Goal: Information Seeking & Learning: Learn about a topic

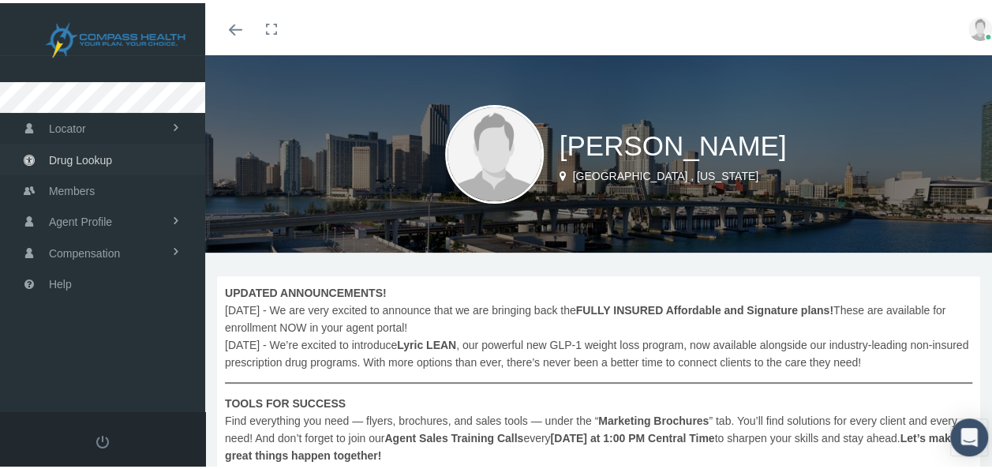
click at [71, 158] on span "Drug Lookup" at bounding box center [80, 157] width 63 height 30
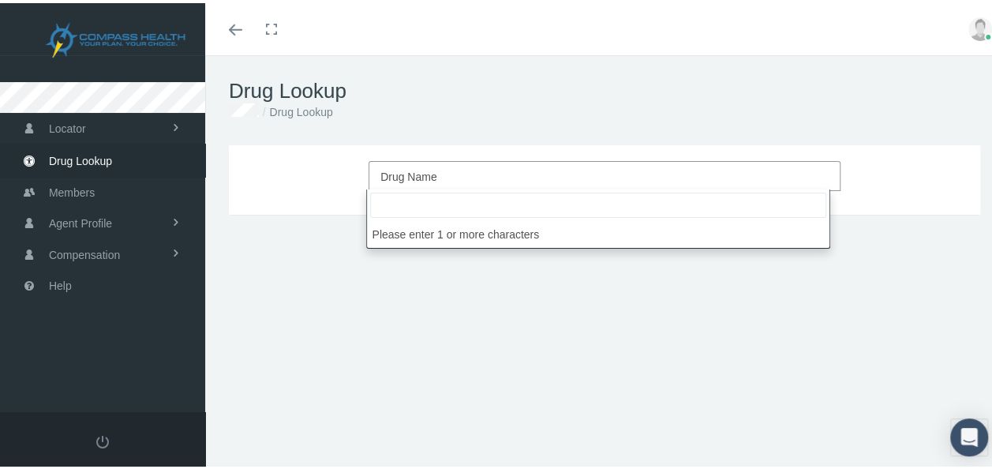
click at [414, 164] on span "Drug Name" at bounding box center [599, 173] width 439 height 21
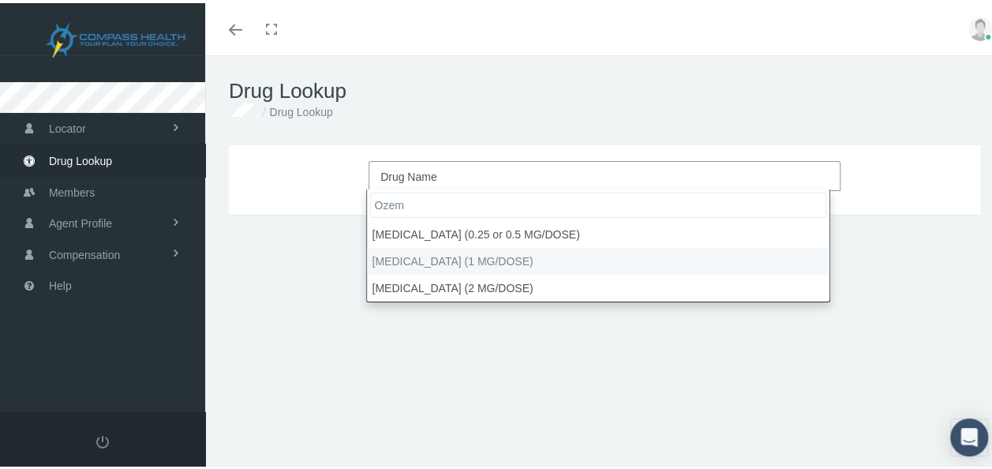
type input "Ozem"
select select "Ozempic (1 MG/DOSE)"
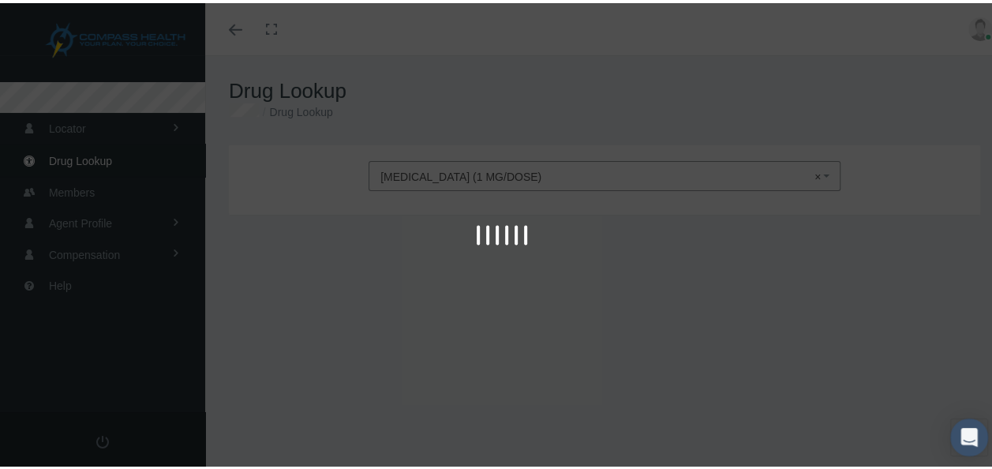
type input "30"
select select "Solution Pen-injector"
select select "4 MG/3ML"
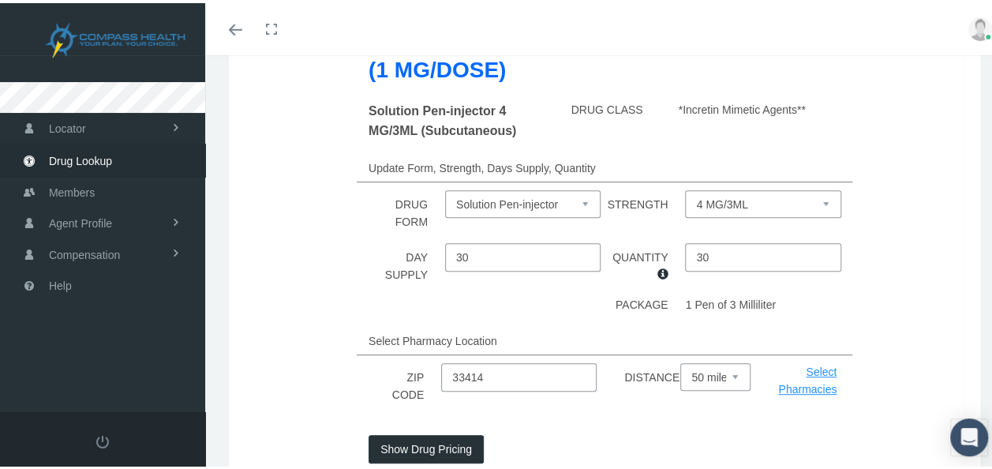
scroll to position [319, 0]
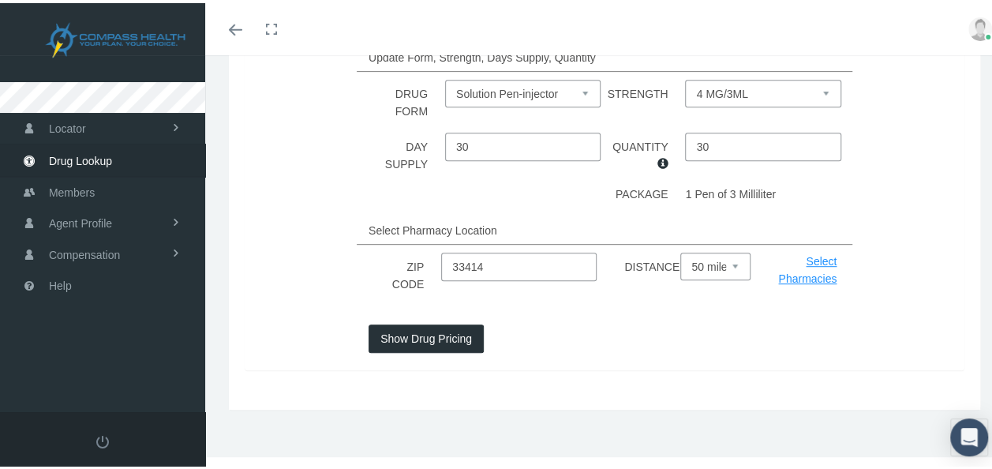
click at [444, 336] on button "Show Drug Pricing" at bounding box center [426, 335] width 115 height 28
click at [0, 0] on div at bounding box center [0, 0] width 0 height 0
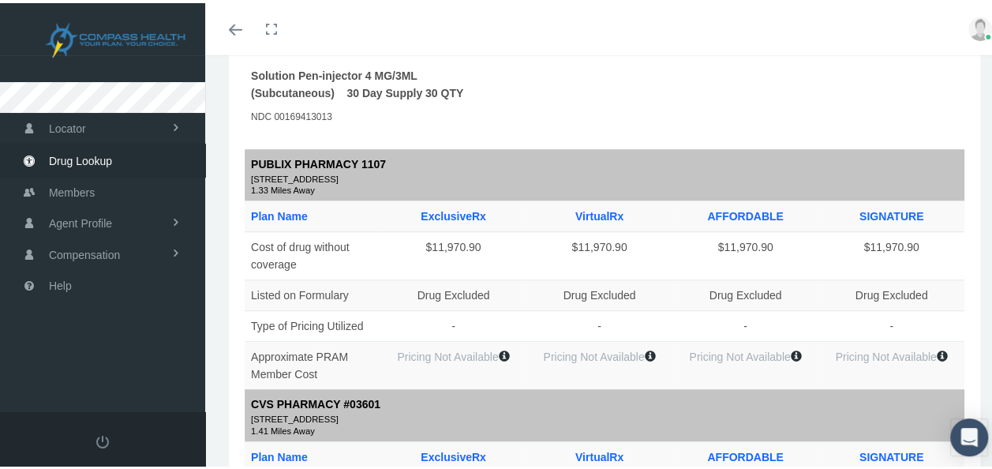
scroll to position [0, 0]
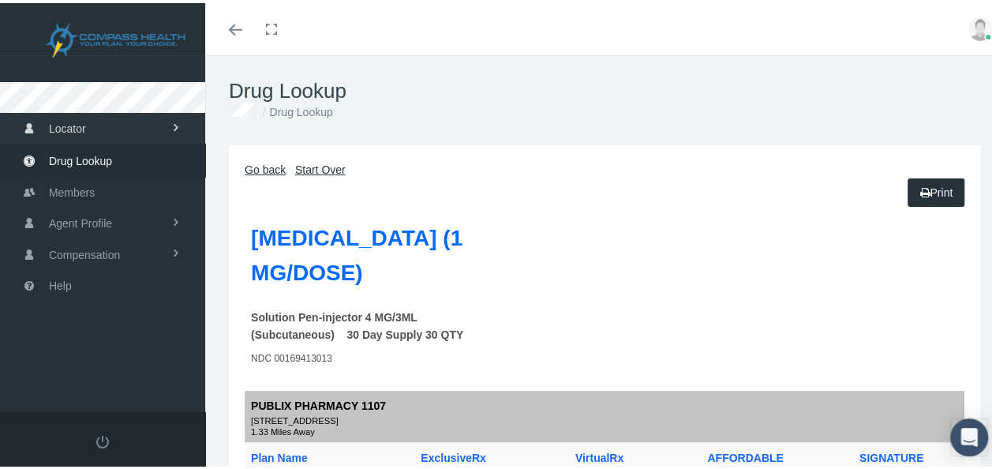
click at [73, 126] on span "Locator" at bounding box center [67, 126] width 37 height 30
click at [175, 128] on span at bounding box center [176, 124] width 30 height 11
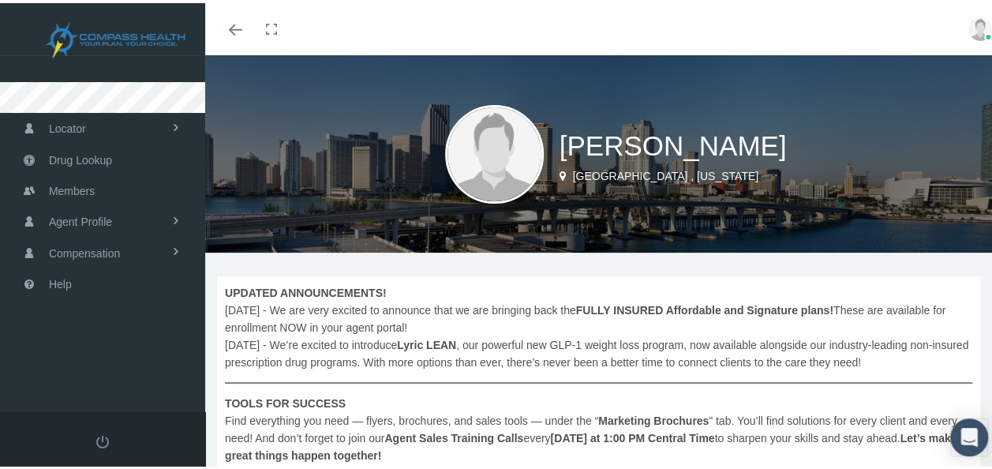
scroll to position [254, 0]
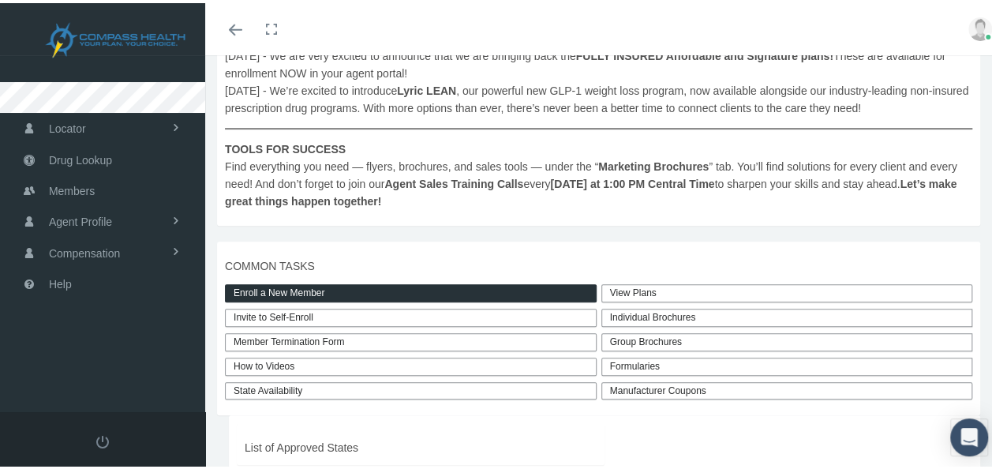
click at [690, 295] on link "View Plans" at bounding box center [787, 290] width 372 height 18
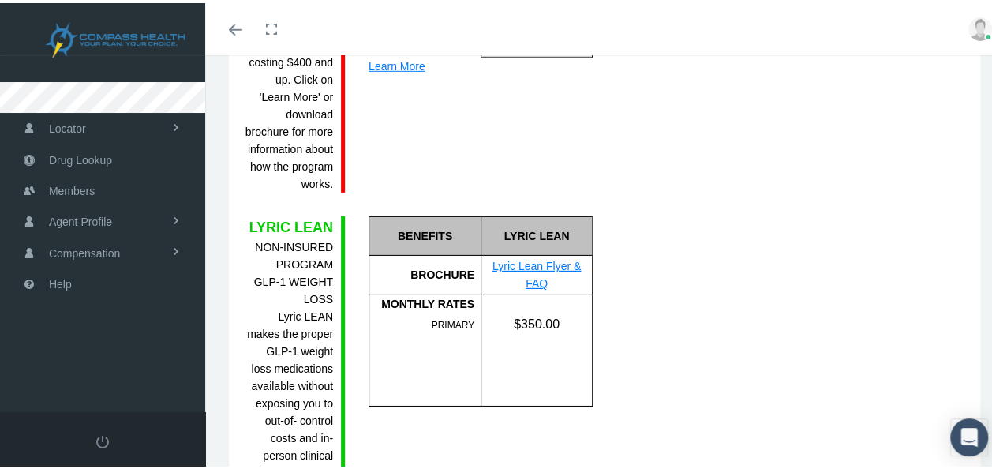
scroll to position [2417, 0]
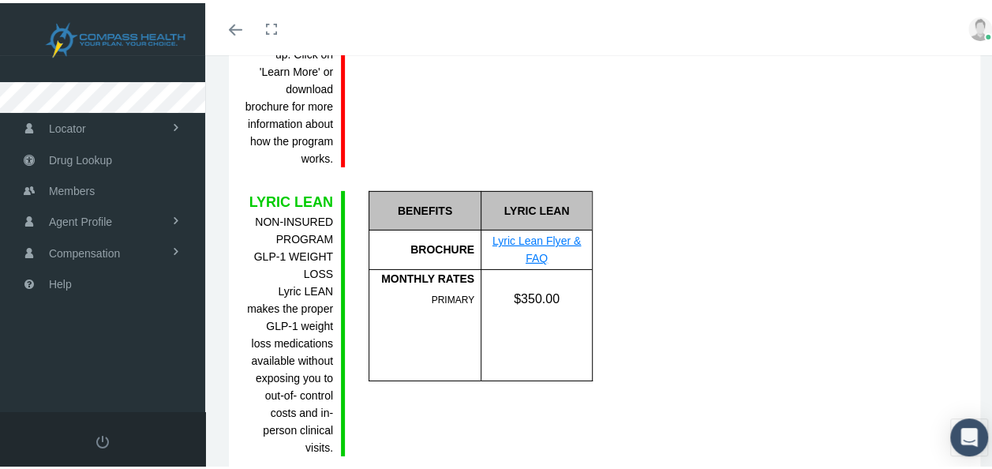
click at [528, 231] on link "Lyric Lean Flyer & FAQ" at bounding box center [537, 246] width 88 height 30
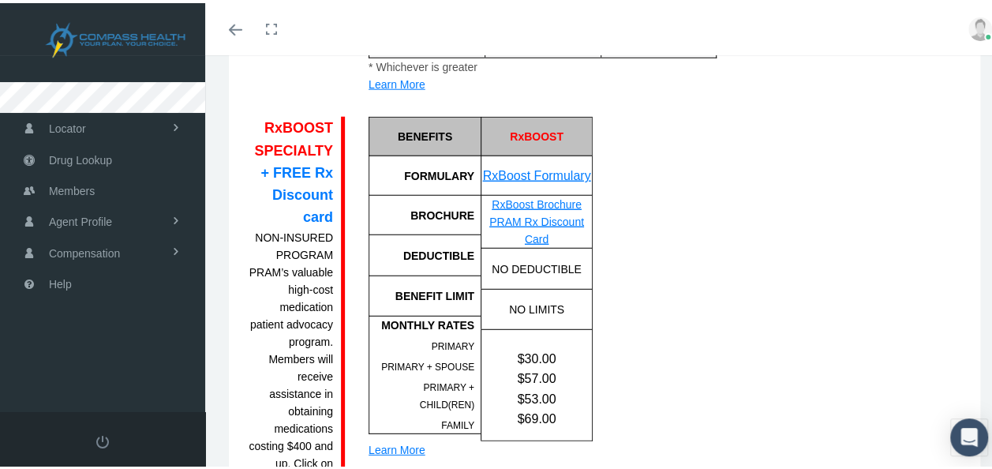
scroll to position [1993, 0]
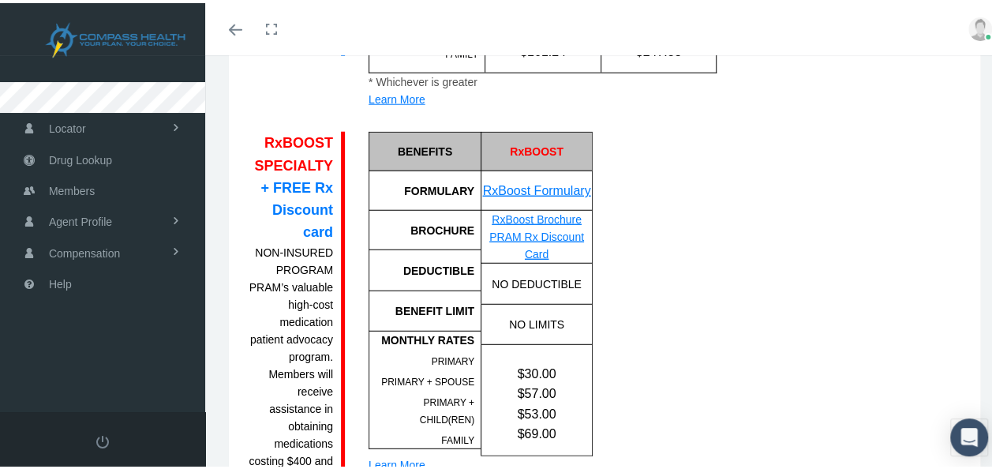
click at [535, 210] on link "RxBoost Brochure" at bounding box center [537, 216] width 90 height 13
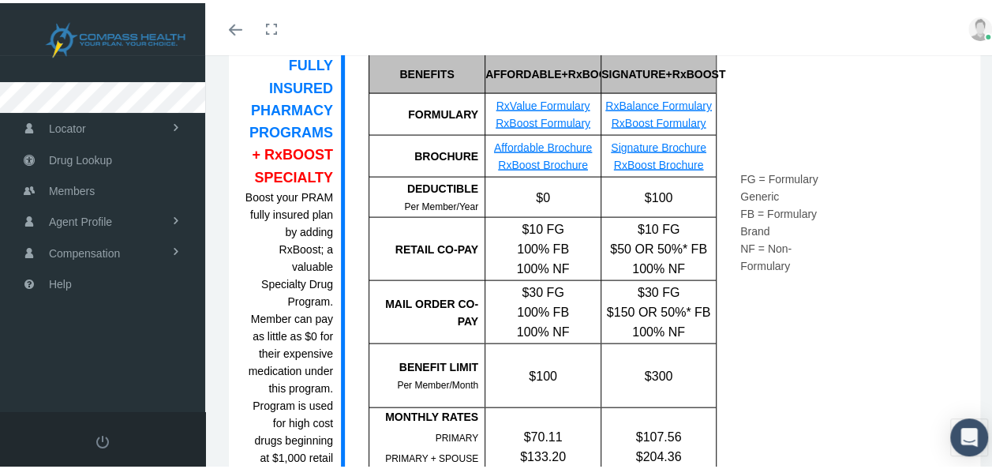
scroll to position [1534, 0]
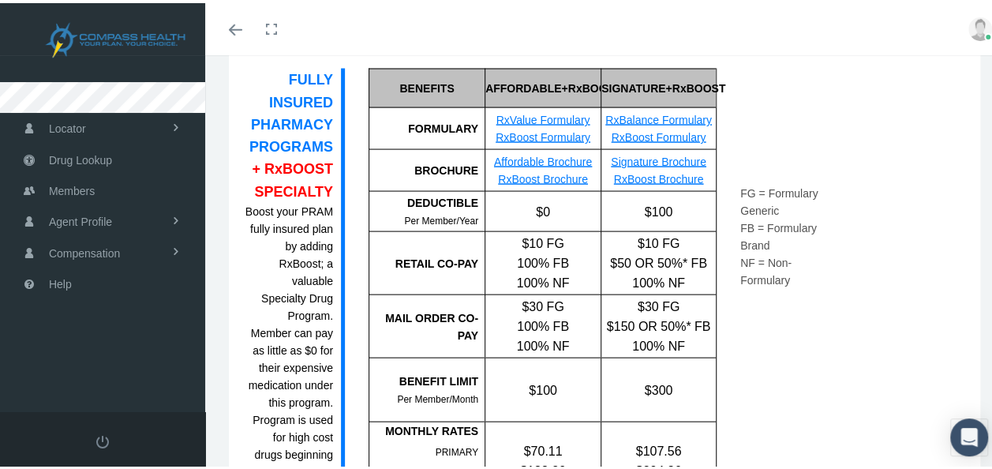
click at [647, 152] on link "Signature Brochure" at bounding box center [659, 158] width 96 height 13
click at [153, 214] on link "Agent Profile" at bounding box center [102, 218] width 205 height 31
click at [55, 253] on span "View" at bounding box center [58, 252] width 24 height 27
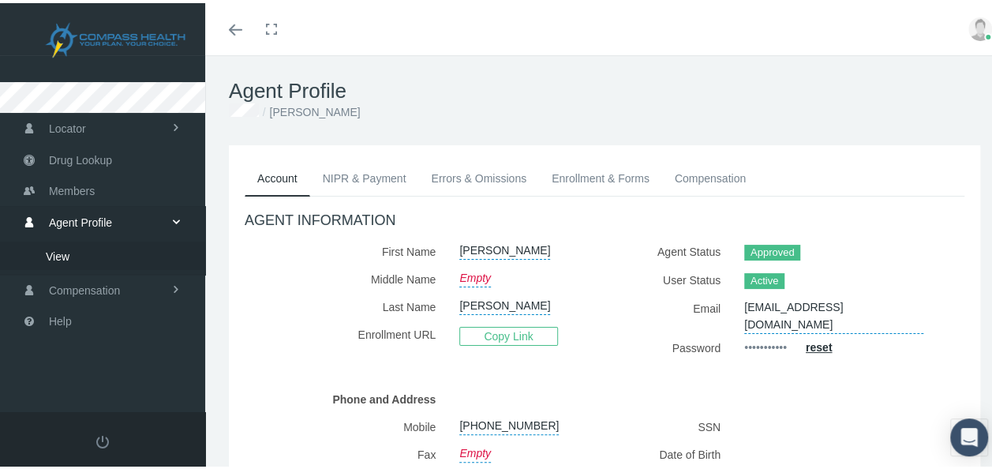
click at [274, 24] on link "Toggle fullscreen" at bounding box center [271, 26] width 35 height 52
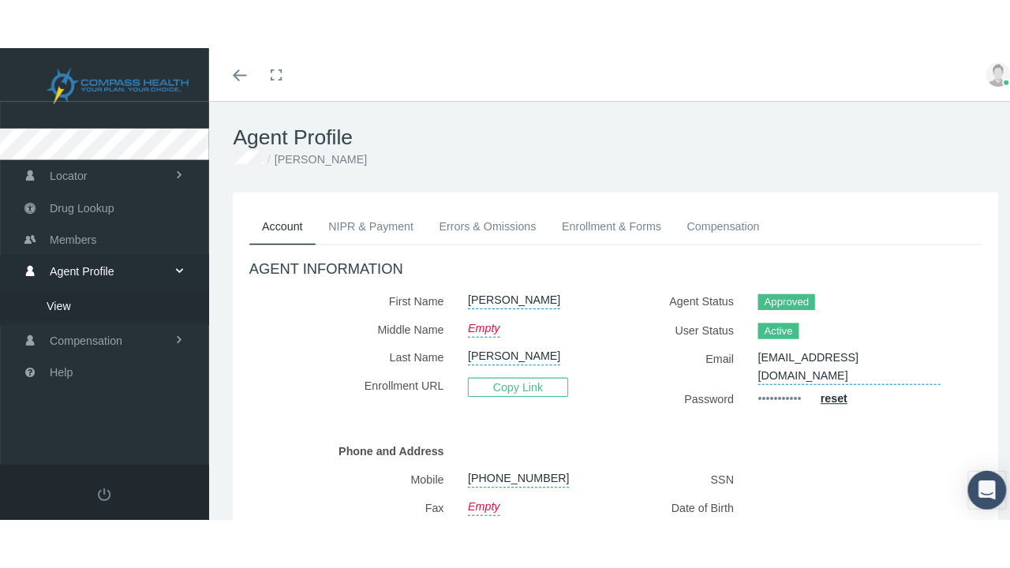
scroll to position [0, 51]
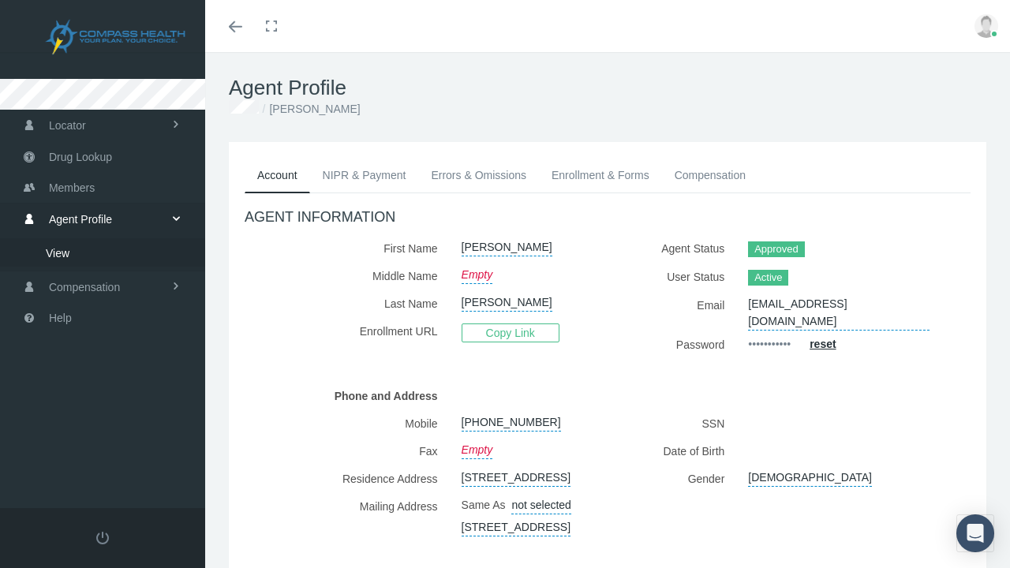
click at [235, 29] on icon "Toggle menubar" at bounding box center [235, 26] width 13 height 9
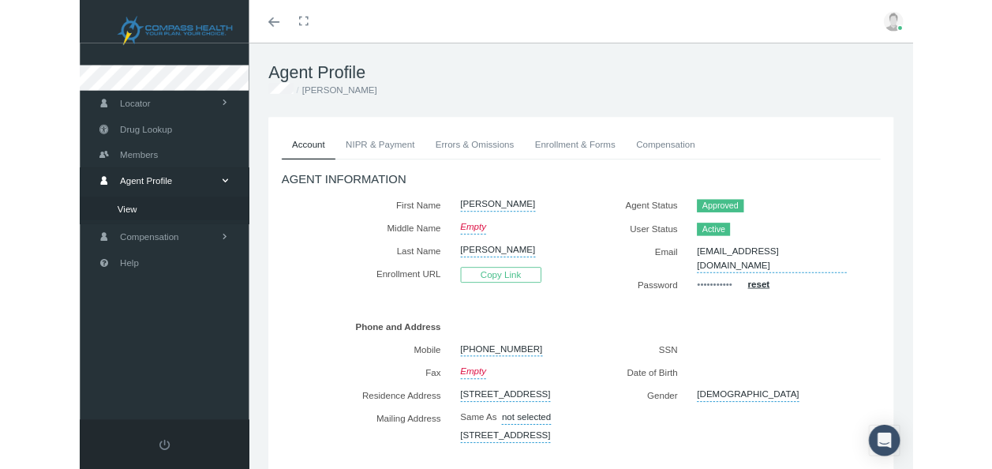
scroll to position [0, 0]
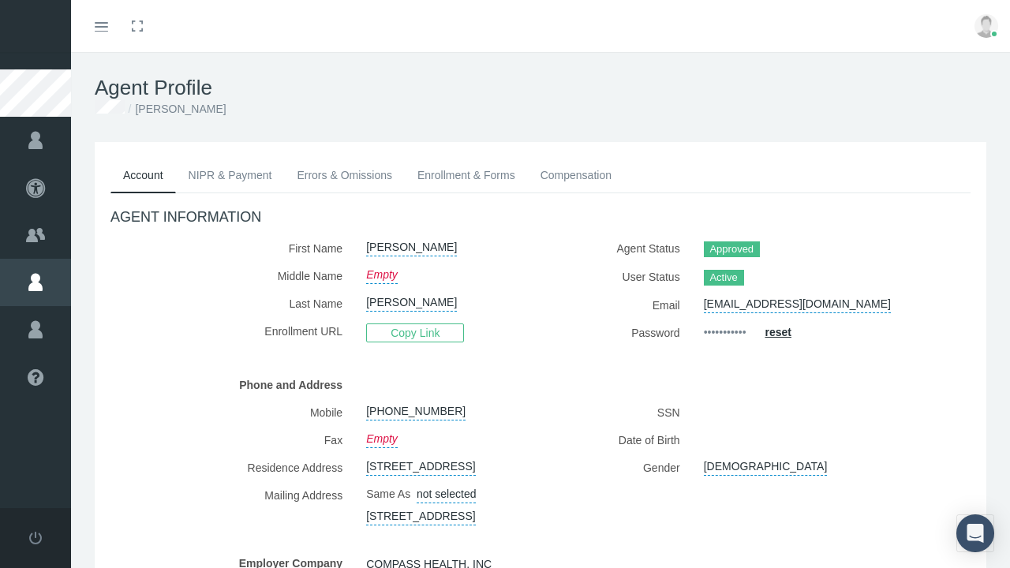
click at [133, 25] on link "Toggle fullscreen" at bounding box center [137, 26] width 35 height 52
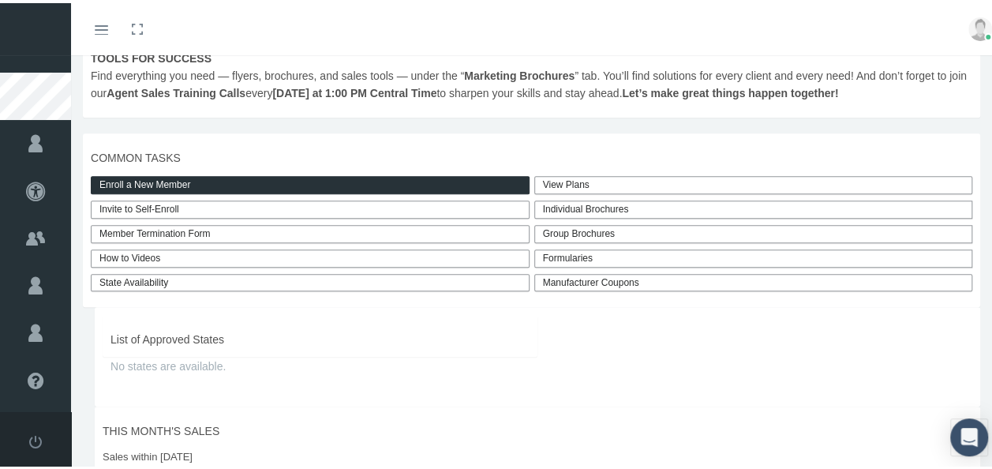
scroll to position [351, 0]
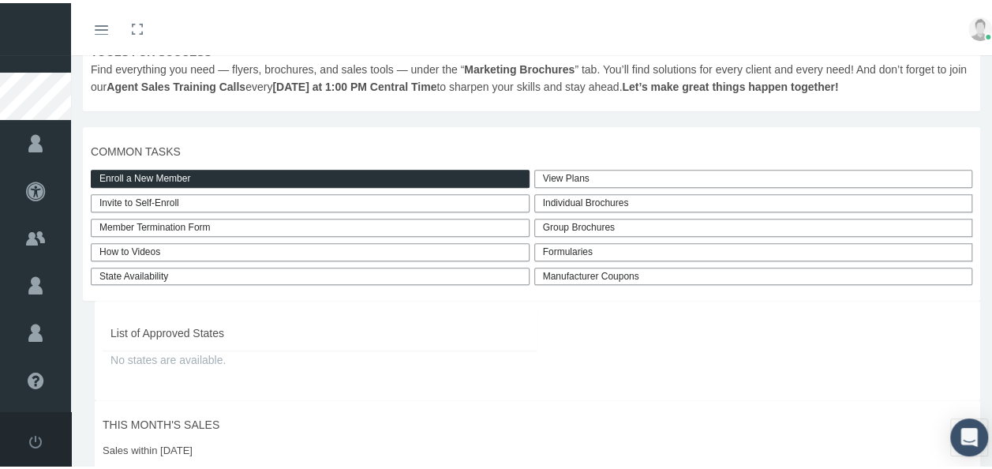
click at [161, 199] on link "Invite to Self-Enroll" at bounding box center [310, 200] width 439 height 18
type input "[URL][DOMAIN_NAME]"
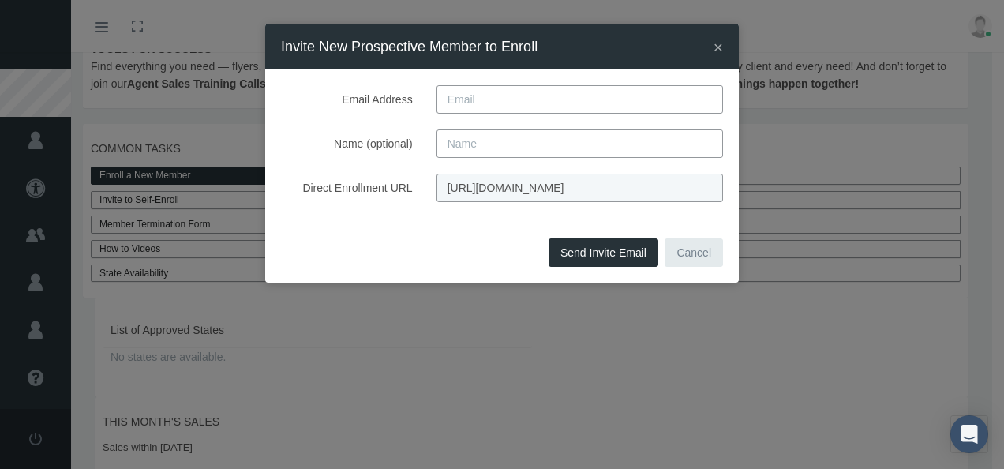
click at [716, 45] on span "×" at bounding box center [718, 47] width 9 height 18
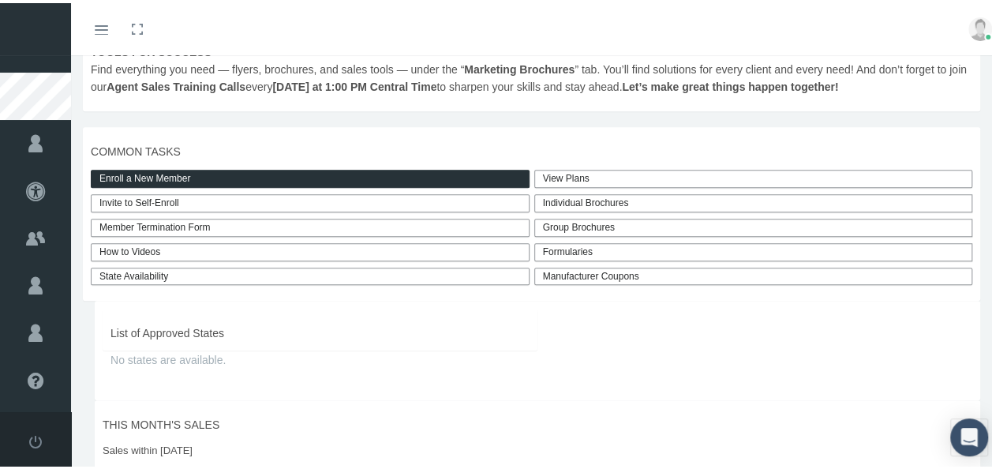
click at [581, 271] on link "Manufacturer Coupons" at bounding box center [753, 273] width 439 height 18
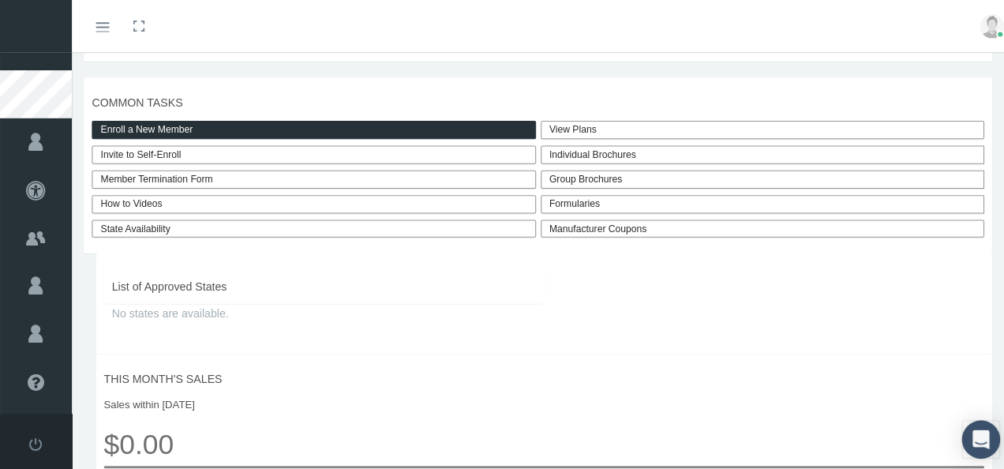
scroll to position [401, 0]
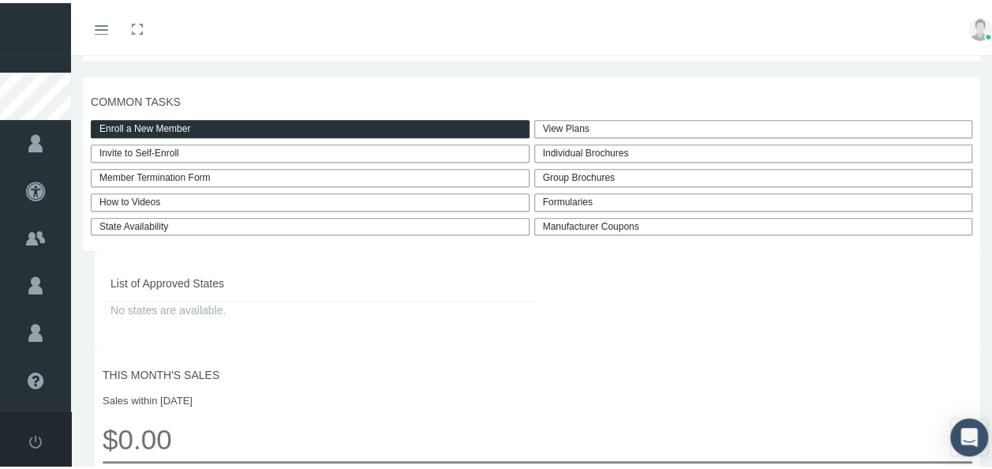
click at [166, 148] on link "Invite to Self-Enroll" at bounding box center [310, 150] width 439 height 18
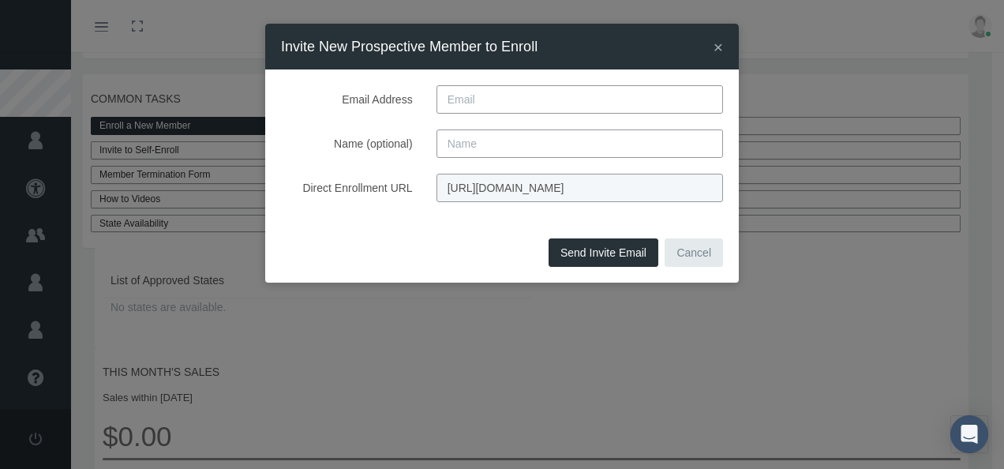
drag, startPoint x: 447, startPoint y: 193, endPoint x: 347, endPoint y: 265, distance: 123.1
click at [347, 268] on div "Send Invite Email Cancel" at bounding box center [502, 258] width 474 height 49
drag, startPoint x: 442, startPoint y: 186, endPoint x: 766, endPoint y: 185, distance: 323.6
click at [766, 185] on div "× Invite New Prospective Member to Enroll Email Address Name (optional) Direct …" at bounding box center [502, 234] width 1004 height 469
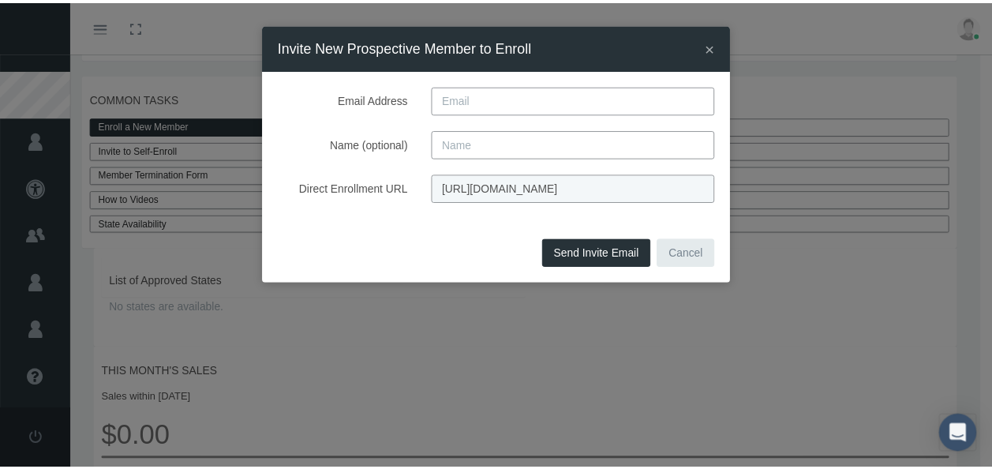
scroll to position [0, 0]
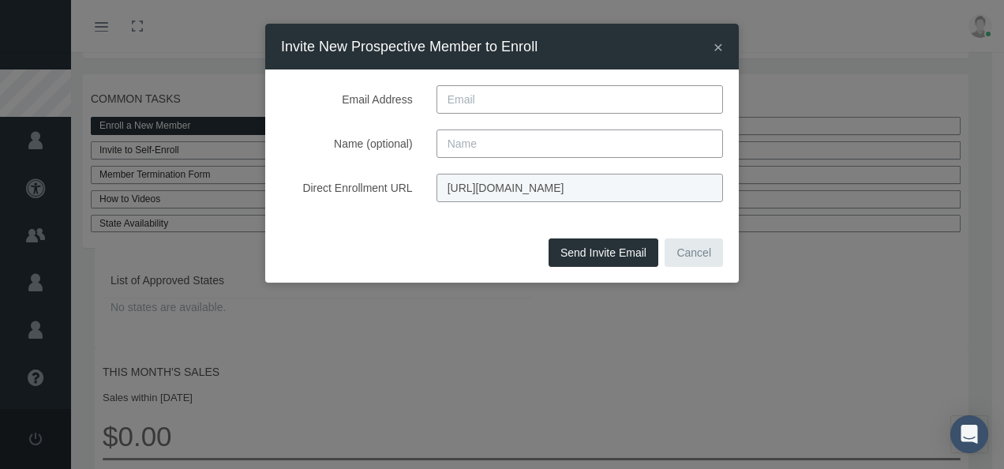
click at [724, 47] on div "× Invite New Prospective Member to Enroll" at bounding box center [502, 47] width 474 height 46
click at [716, 41] on span "×" at bounding box center [718, 47] width 9 height 18
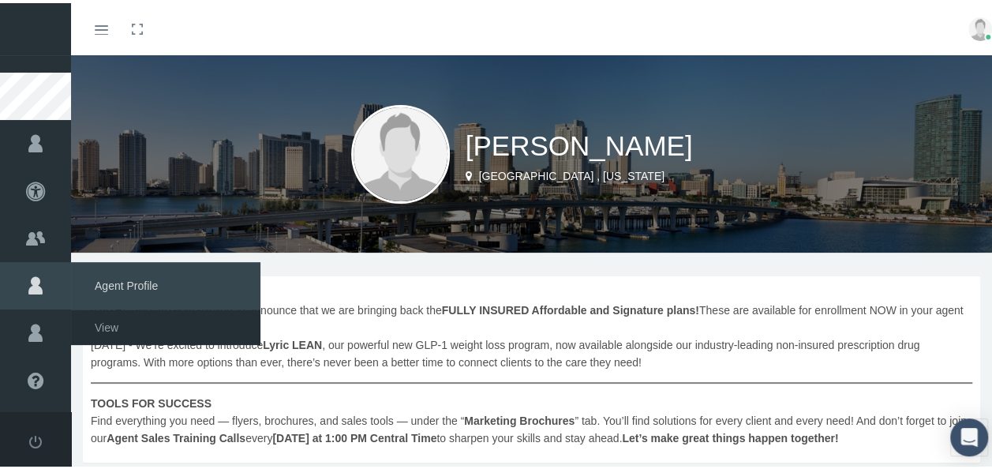
click at [33, 281] on icon at bounding box center [35, 282] width 71 height 47
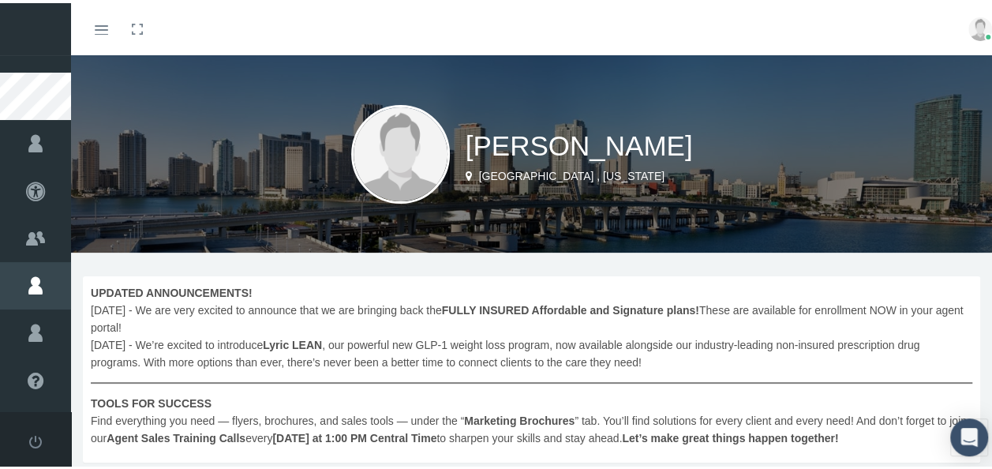
scroll to position [245, 0]
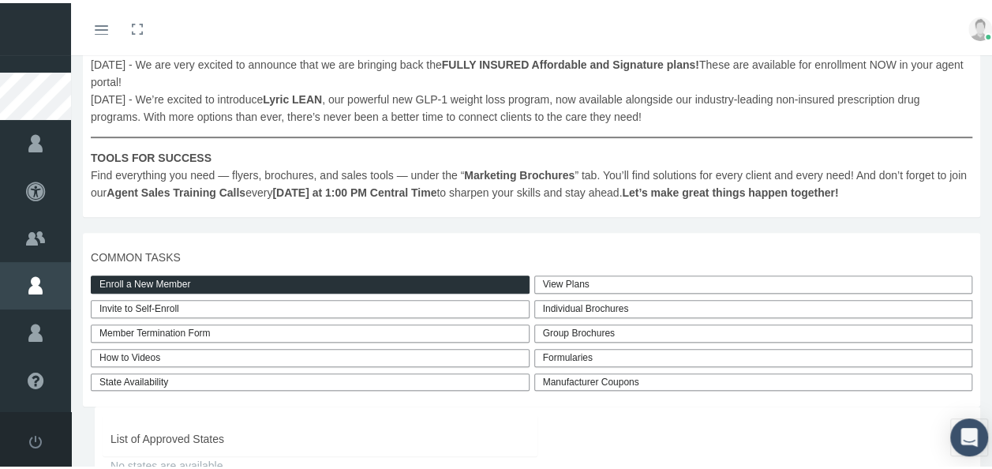
click at [574, 306] on div "Individual Brochures" at bounding box center [753, 306] width 439 height 18
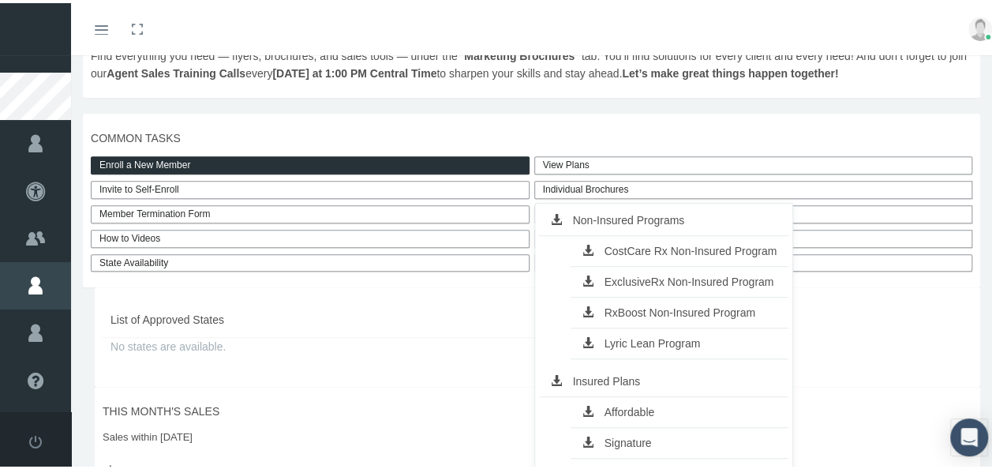
scroll to position [362, 0]
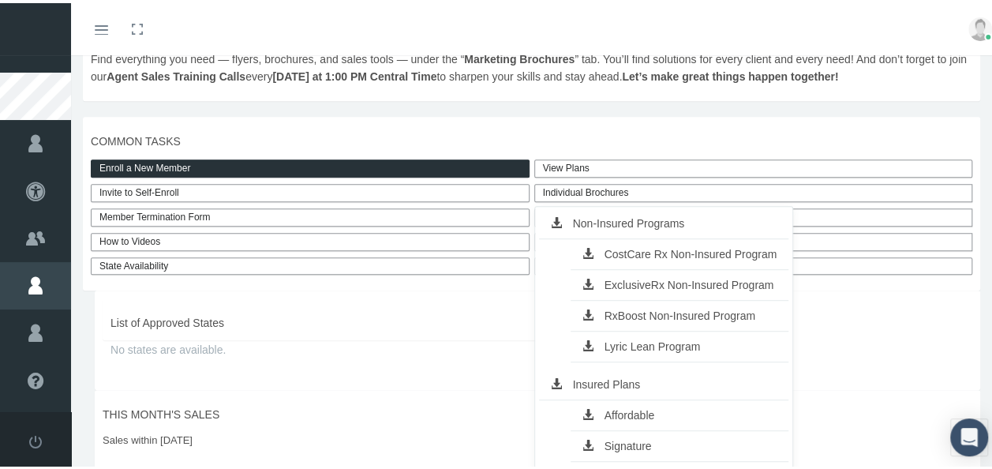
click at [665, 249] on link "CostCare Rx Non-Insured Program" at bounding box center [680, 251] width 219 height 22
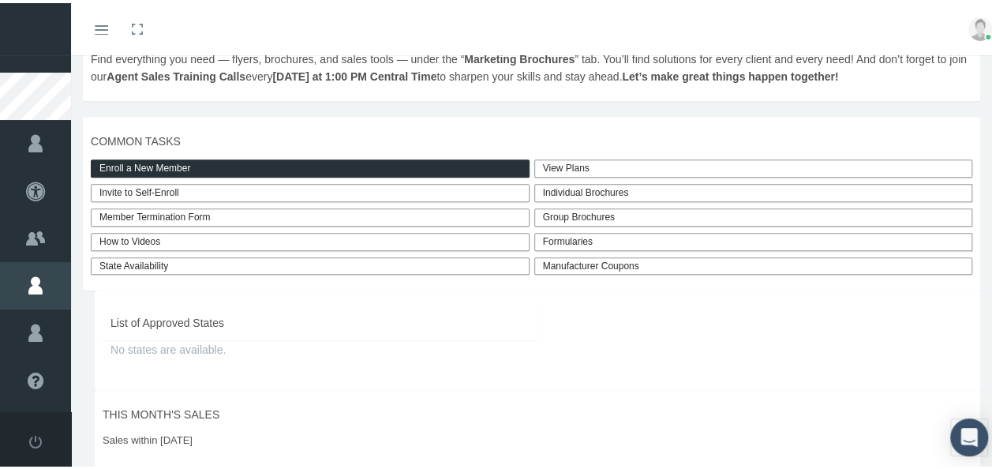
click at [557, 212] on div "Group Brochures" at bounding box center [753, 214] width 439 height 18
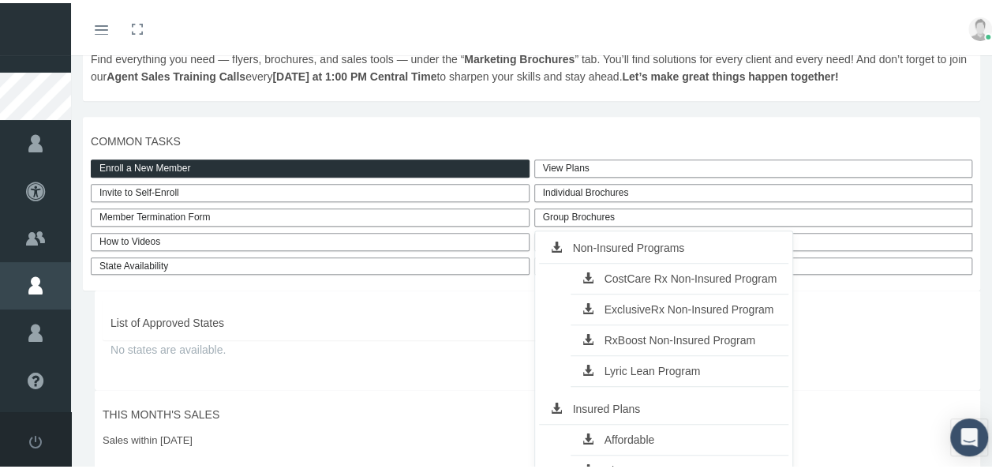
click at [622, 433] on link "Affordable" at bounding box center [680, 436] width 219 height 22
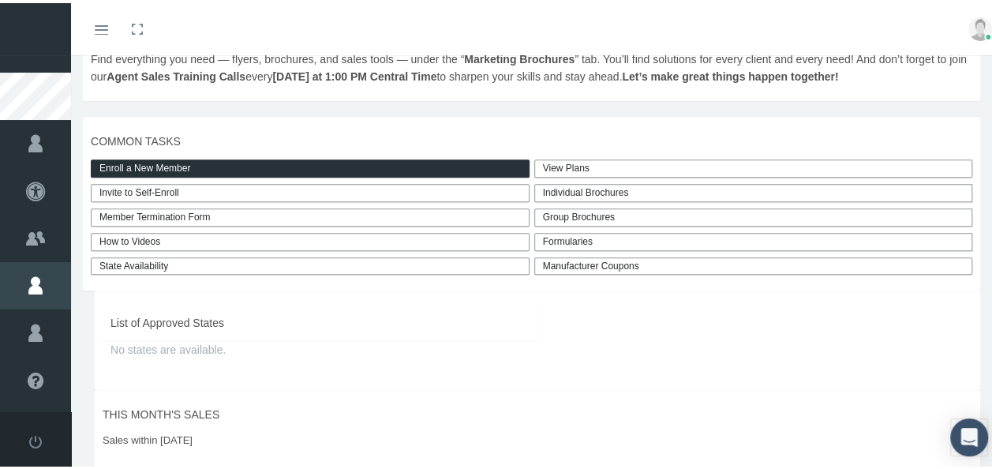
click at [570, 185] on div "Individual Brochures" at bounding box center [753, 190] width 439 height 18
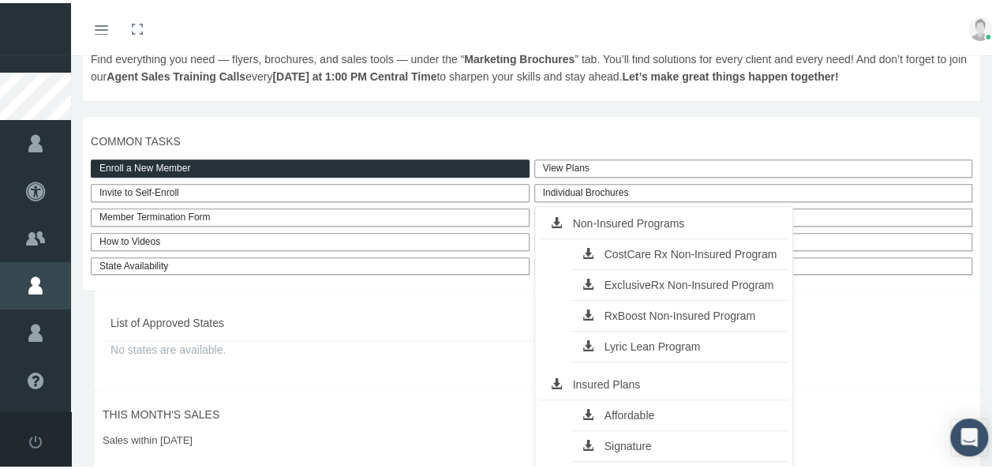
click at [624, 316] on link "RxBoost Non-Insured Program" at bounding box center [680, 313] width 219 height 22
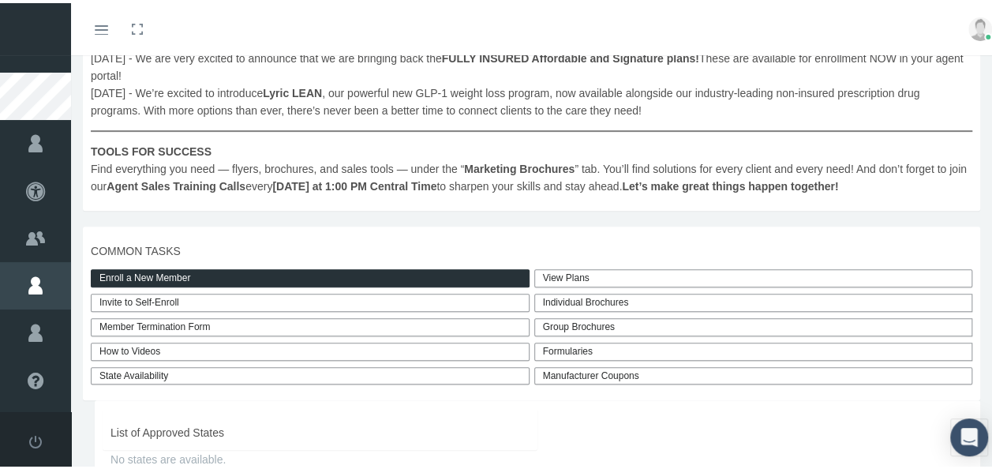
scroll to position [257, 0]
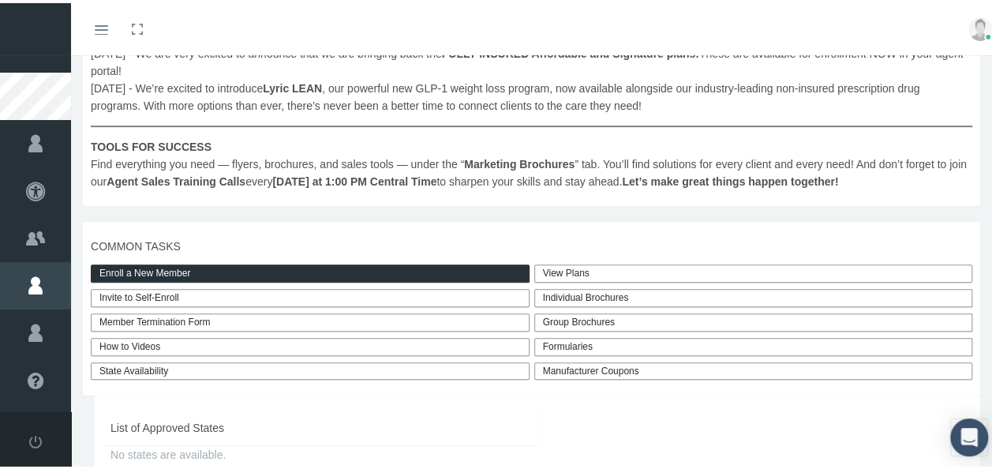
click at [180, 343] on link "How to Videos" at bounding box center [310, 344] width 439 height 18
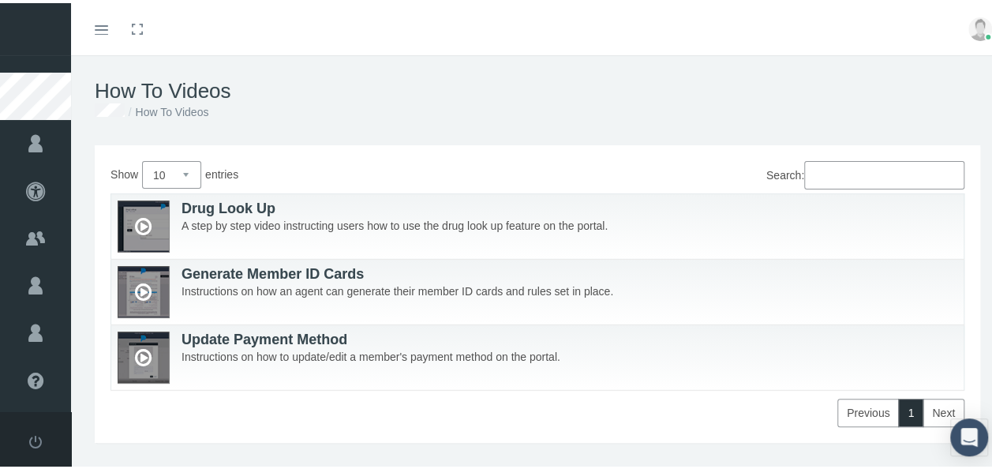
click at [239, 281] on p "Instructions on how an agent can generate their member ID cards and rules set i…" at bounding box center [550, 287] width 864 height 17
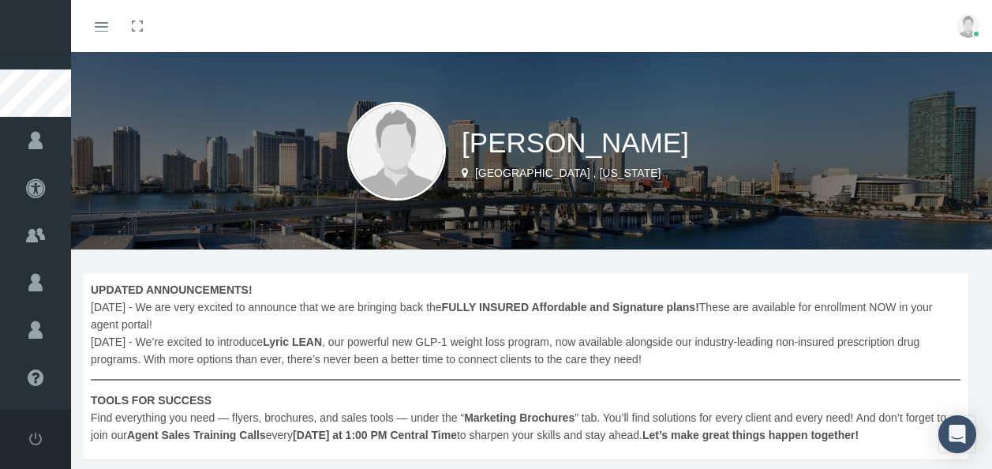
scroll to position [257, 0]
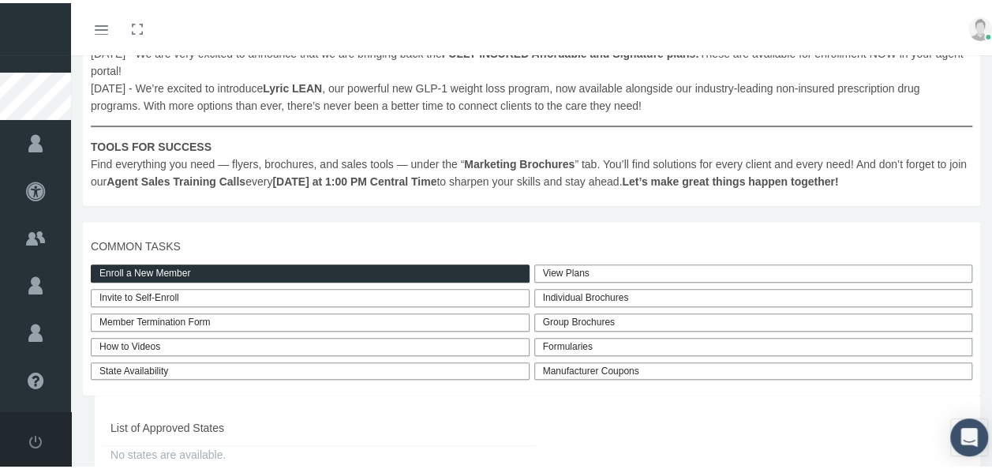
click at [335, 368] on link "State Availability" at bounding box center [310, 368] width 439 height 18
click at [181, 368] on link "State Availability" at bounding box center [310, 368] width 439 height 18
click at [556, 319] on div "Group Brochures" at bounding box center [753, 319] width 439 height 18
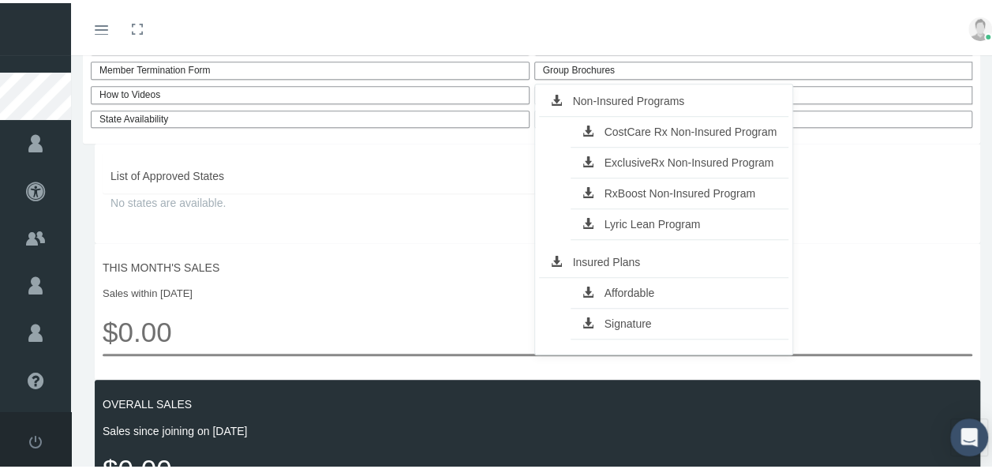
scroll to position [537, 0]
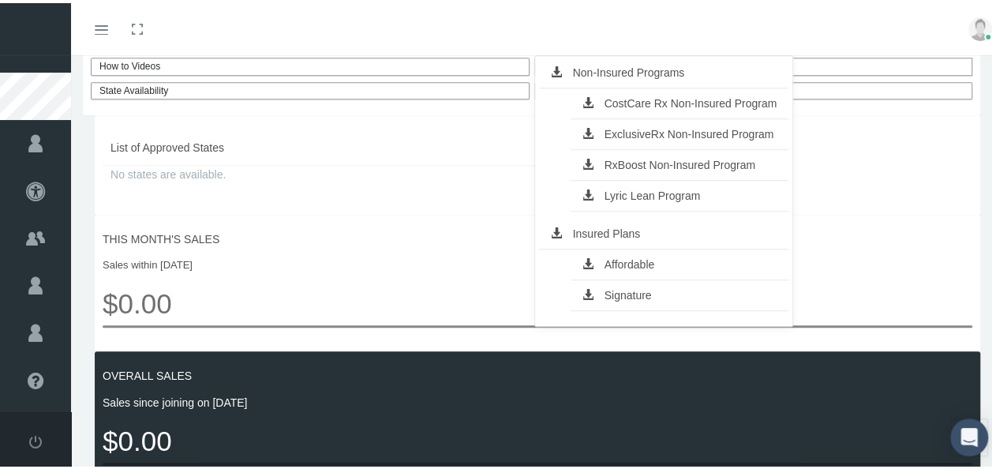
click at [624, 291] on link "Signature" at bounding box center [680, 292] width 219 height 22
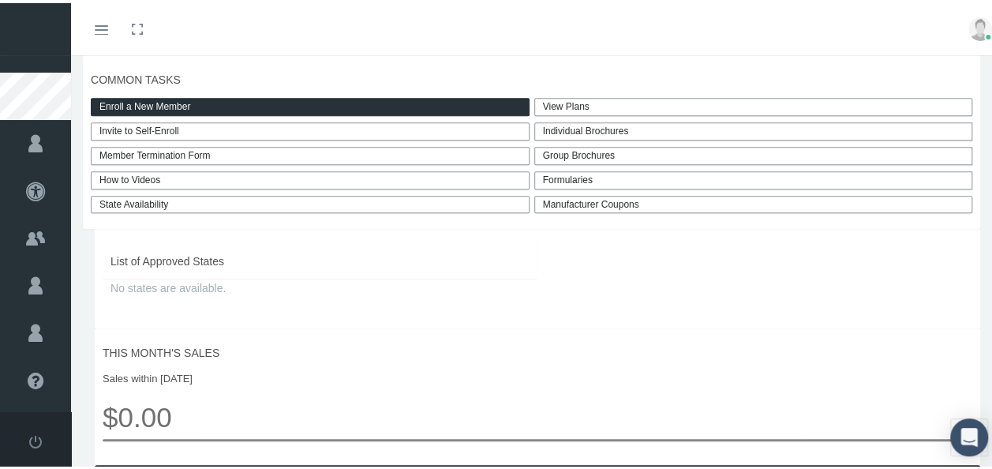
scroll to position [433, 0]
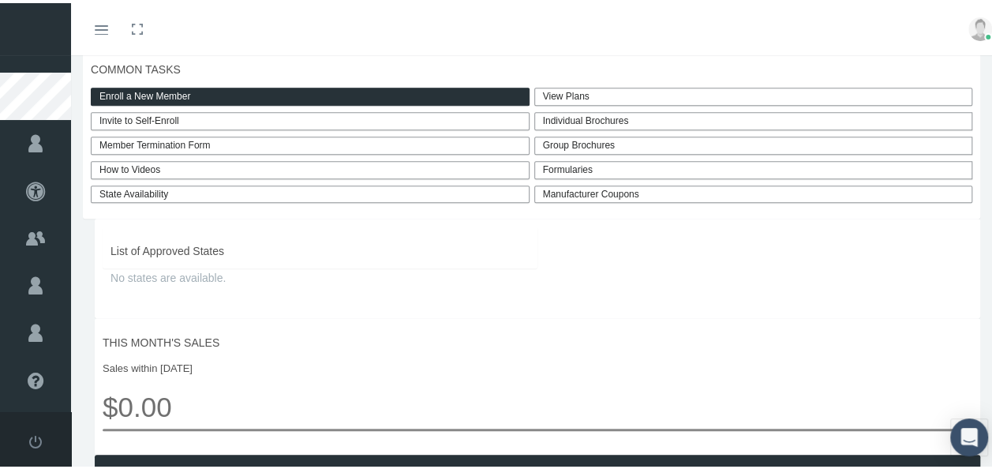
click at [549, 92] on link "View Plans" at bounding box center [753, 93] width 439 height 18
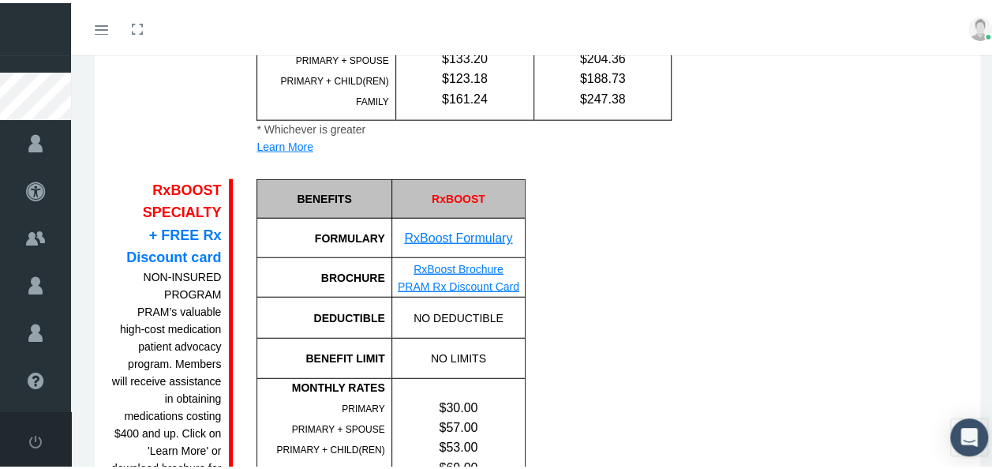
scroll to position [1925, 0]
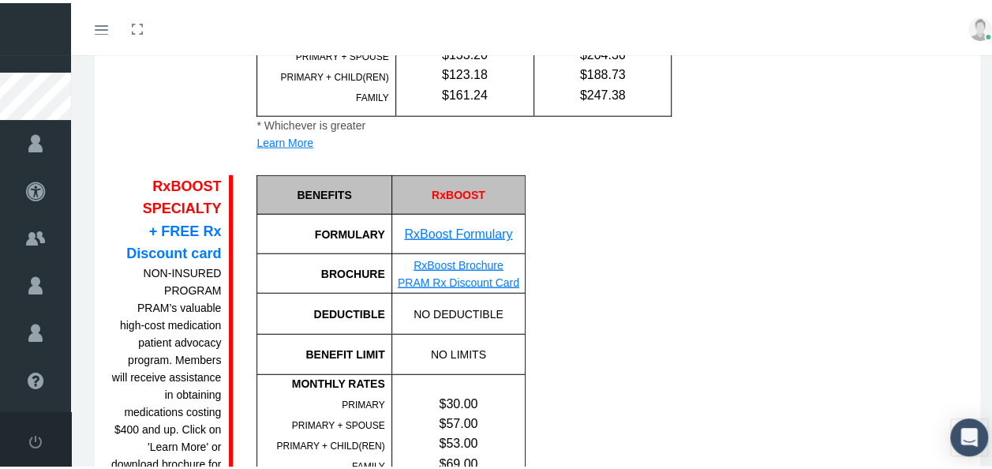
click at [481, 279] on link "PRAM Rx Discount Card" at bounding box center [459, 279] width 122 height 13
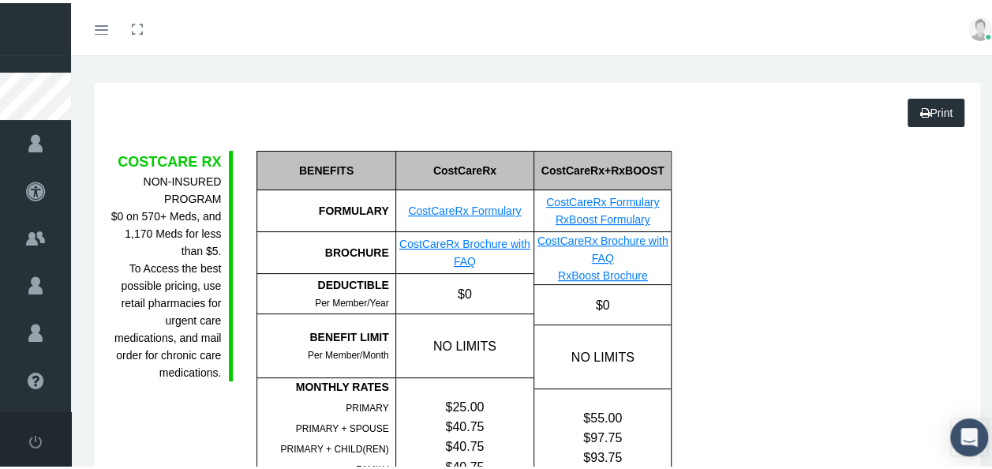
scroll to position [0, 0]
